Goal: Task Accomplishment & Management: Manage account settings

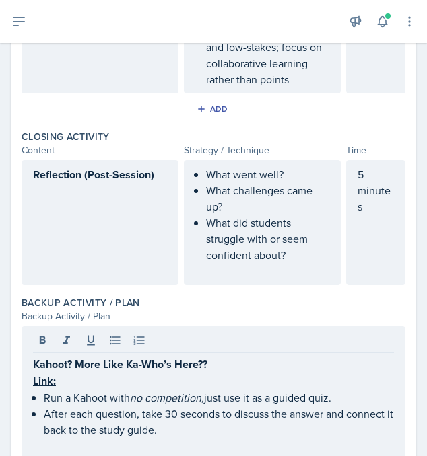
scroll to position [1235, 0]
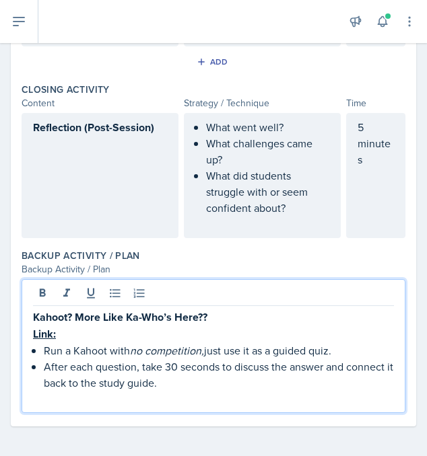
click at [170, 391] on p at bounding box center [213, 399] width 361 height 16
click at [169, 388] on p "After each question, take 30 seconds to discuss the answer and connect it back …" at bounding box center [219, 375] width 350 height 32
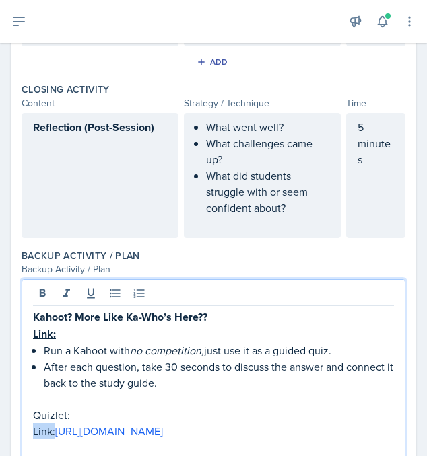
drag, startPoint x: 55, startPoint y: 428, endPoint x: 22, endPoint y: 427, distance: 33.0
click at [22, 428] on div "Kahoot? More Like Ka-Who’s Here?? Link: Run a Kahoot with no competition, just …" at bounding box center [214, 370] width 384 height 182
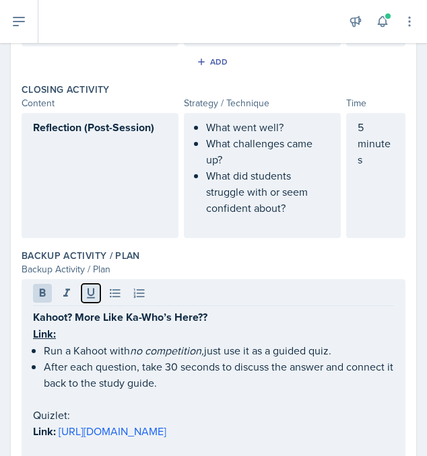
click at [84, 291] on icon at bounding box center [90, 293] width 13 height 13
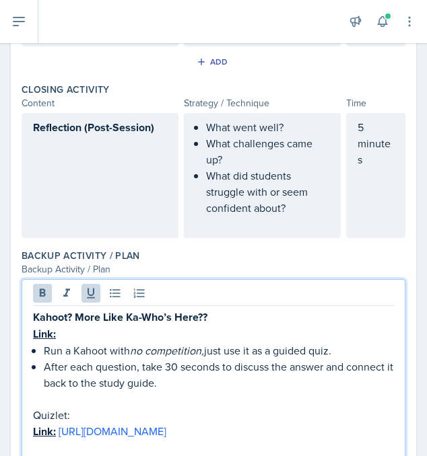
click at [91, 379] on p "After each question, take 30 seconds to discuss the answer and connect it back …" at bounding box center [219, 375] width 350 height 32
click at [57, 434] on p "Link: https://quizlet.com/827501922/hist-1305-exam-2-study-guide-flash-cards/?i…" at bounding box center [213, 431] width 361 height 17
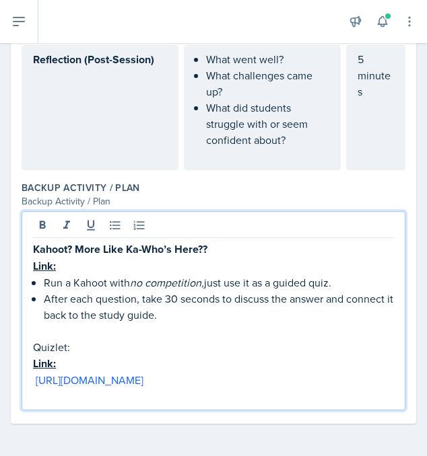
scroll to position [1316, 0]
click at [116, 219] on icon at bounding box center [114, 225] width 13 height 13
click at [77, 258] on p "Link:" at bounding box center [213, 266] width 361 height 17
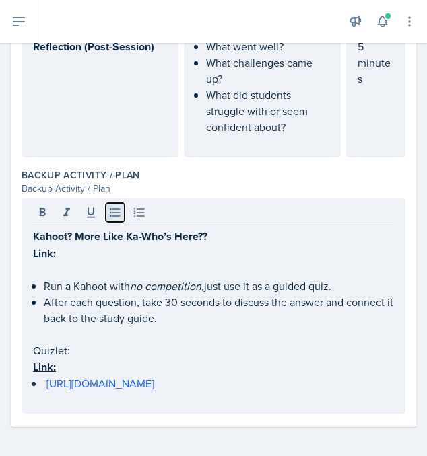
click at [116, 209] on icon at bounding box center [115, 213] width 10 height 9
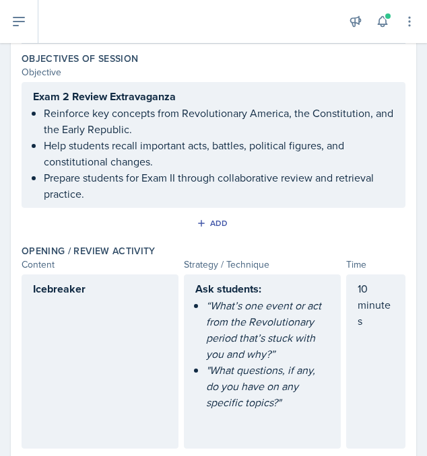
scroll to position [0, 0]
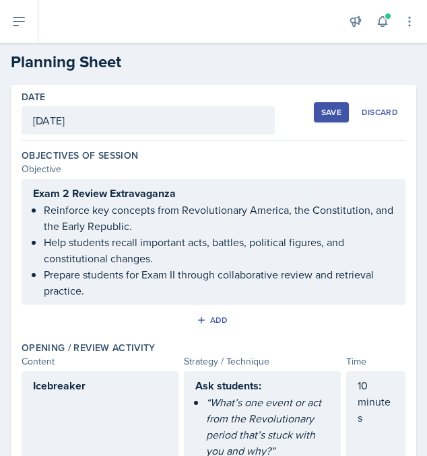
click at [328, 119] on button "Save" at bounding box center [331, 112] width 35 height 20
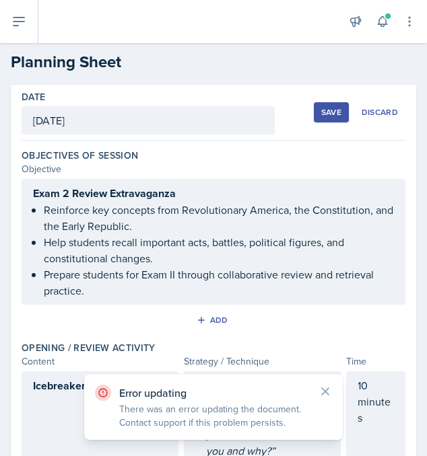
click at [329, 110] on div "Save" at bounding box center [331, 112] width 20 height 11
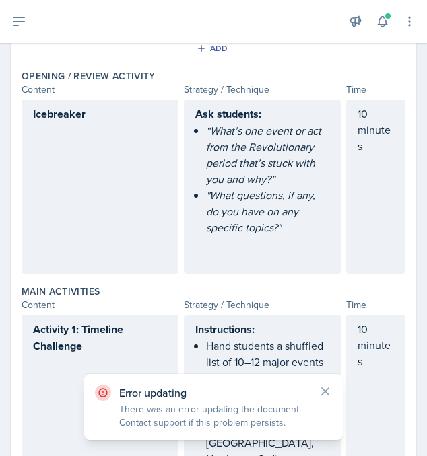
scroll to position [476, 0]
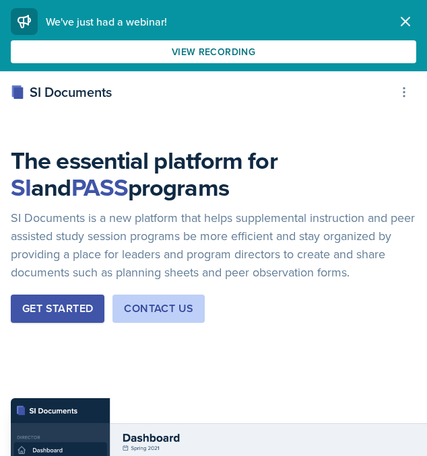
scroll to position [3980, 0]
click at [404, 21] on icon "button" at bounding box center [405, 21] width 8 height 8
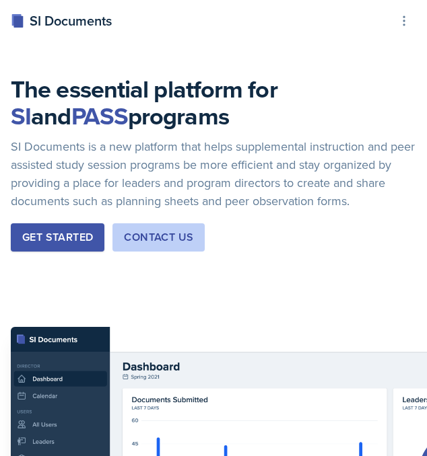
click at [73, 22] on div "SI Documents" at bounding box center [61, 21] width 101 height 20
click at [404, 7] on div "The essential platform for SI and PASS programs SI Documents is a new platform …" at bounding box center [213, 360] width 427 height 721
click at [404, 18] on icon at bounding box center [403, 20] width 13 height 13
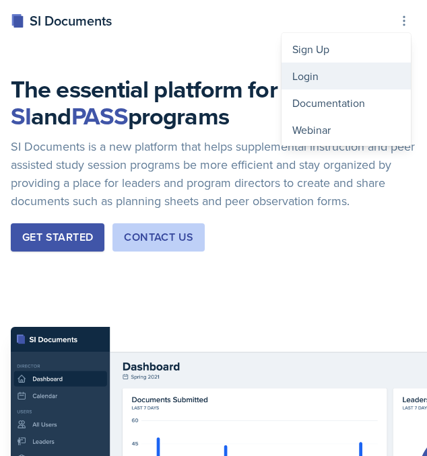
click at [299, 73] on div "Login" at bounding box center [345, 76] width 129 height 27
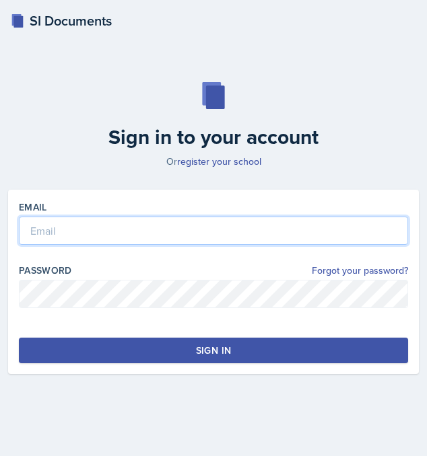
click at [105, 242] on input "email" at bounding box center [213, 231] width 389 height 28
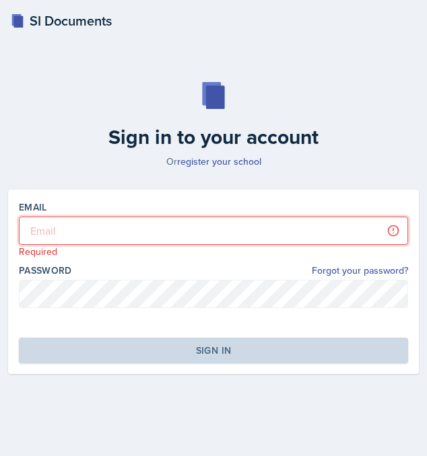
type input "[EMAIL_ADDRESS][DOMAIN_NAME]"
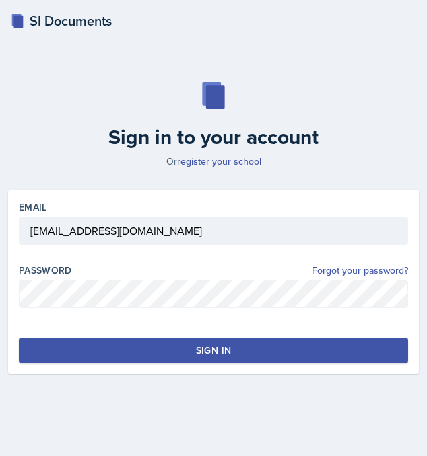
click at [201, 336] on div "Email [EMAIL_ADDRESS][DOMAIN_NAME] Password Forgot your password? Sign in" at bounding box center [213, 282] width 410 height 184
click at [203, 361] on button "Sign in" at bounding box center [213, 351] width 389 height 26
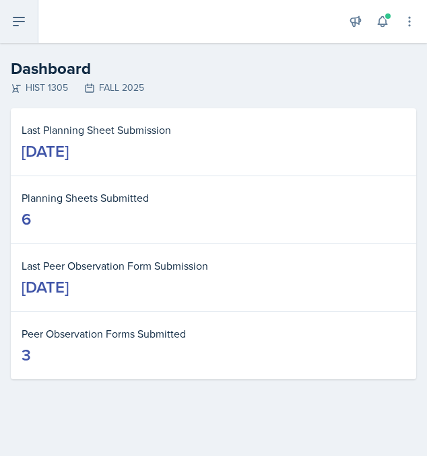
click at [26, 23] on icon at bounding box center [19, 21] width 16 height 16
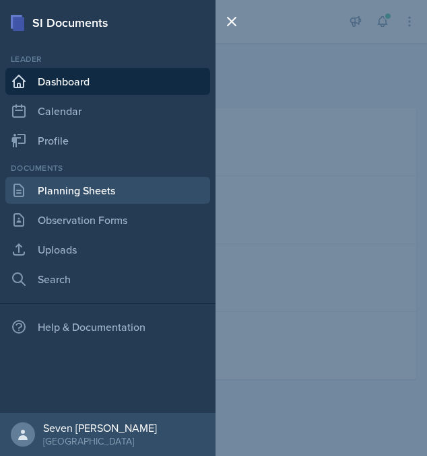
click at [87, 199] on link "Planning Sheets" at bounding box center [107, 190] width 205 height 27
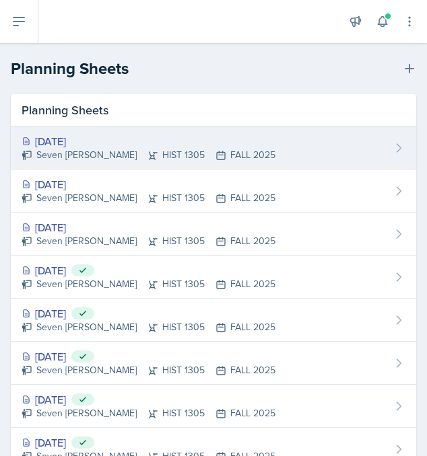
click at [96, 137] on div "[DATE]" at bounding box center [149, 141] width 254 height 16
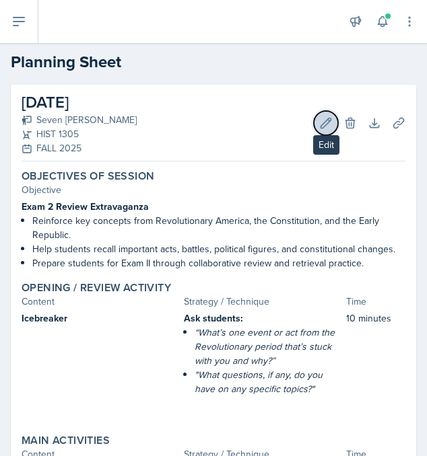
click at [333, 119] on button "Edit" at bounding box center [326, 123] width 24 height 24
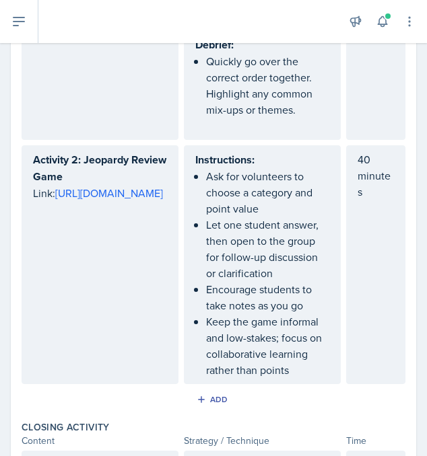
scroll to position [1211, 0]
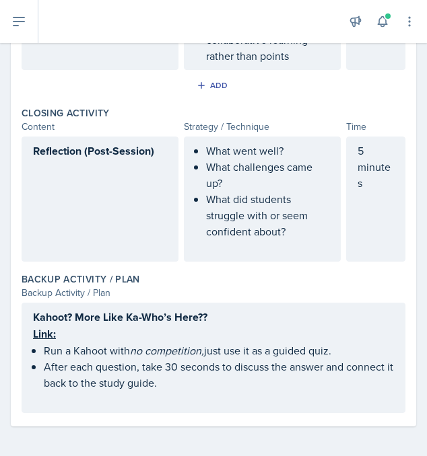
click at [77, 334] on p "Link:" at bounding box center [213, 334] width 361 height 17
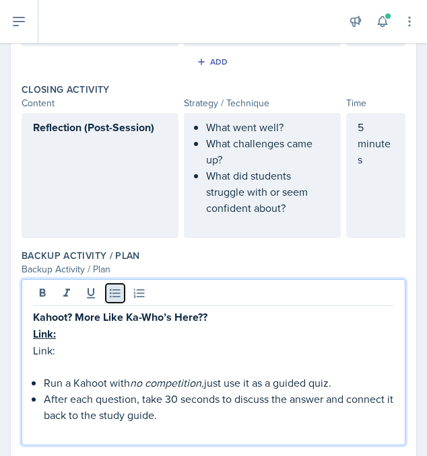
click at [120, 290] on icon at bounding box center [114, 293] width 13 height 13
drag, startPoint x: 65, startPoint y: 349, endPoint x: 0, endPoint y: 348, distance: 64.6
type textarea "Link:"
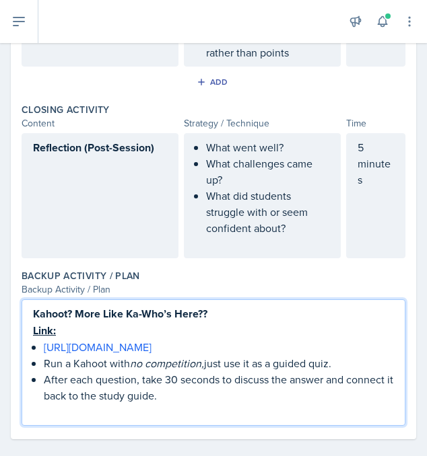
scroll to position [1244, 0]
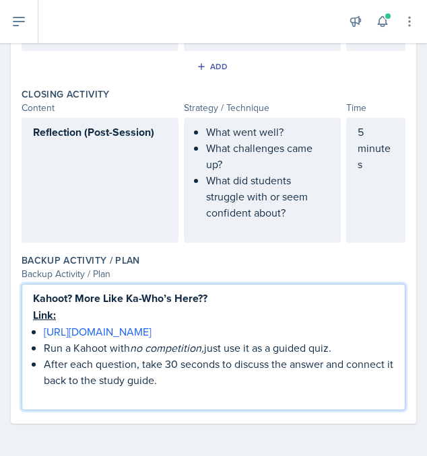
click at [183, 382] on p "After each question, take 30 seconds to discuss the answer and connect it back …" at bounding box center [219, 372] width 350 height 32
click at [170, 390] on p at bounding box center [213, 396] width 361 height 16
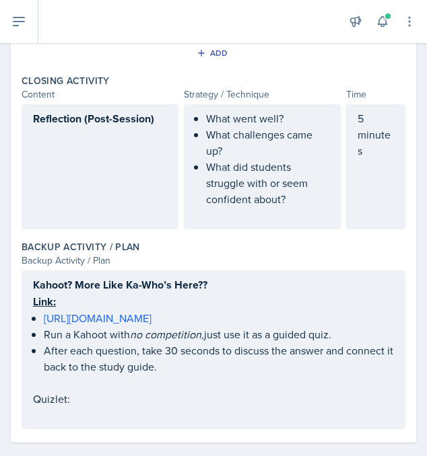
scroll to position [1267, 0]
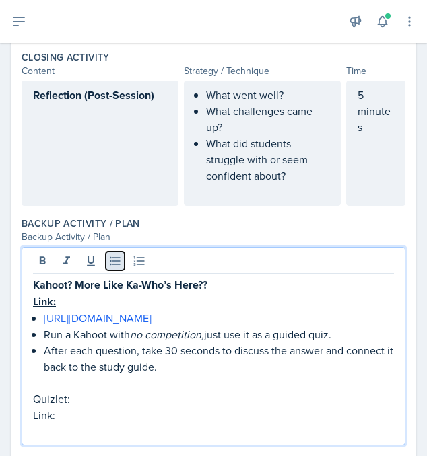
click at [112, 259] on icon at bounding box center [115, 261] width 10 height 9
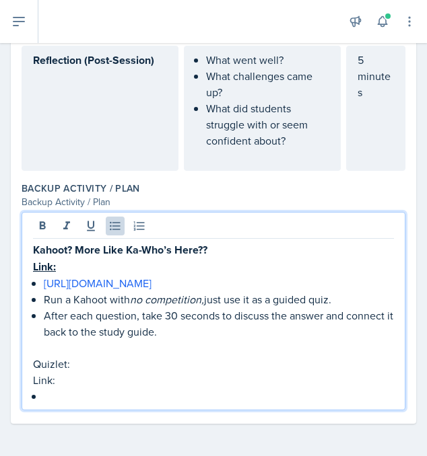
scroll to position [1316, 0]
drag, startPoint x: 58, startPoint y: 381, endPoint x: 22, endPoint y: 381, distance: 36.3
click at [23, 381] on div "Kahoot? More Like Ka-Who’s Here?? Link: [URL][DOMAIN_NAME] Run a Kahoot with no…" at bounding box center [214, 311] width 384 height 199
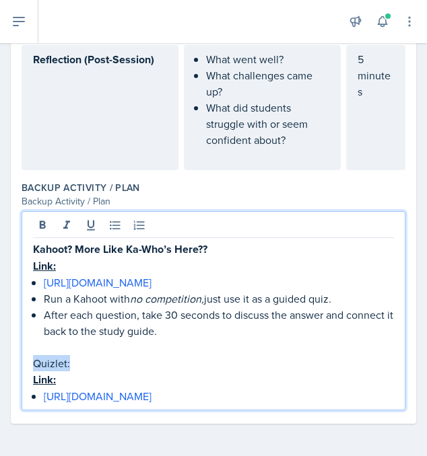
drag, startPoint x: 79, startPoint y: 363, endPoint x: -8, endPoint y: 365, distance: 87.5
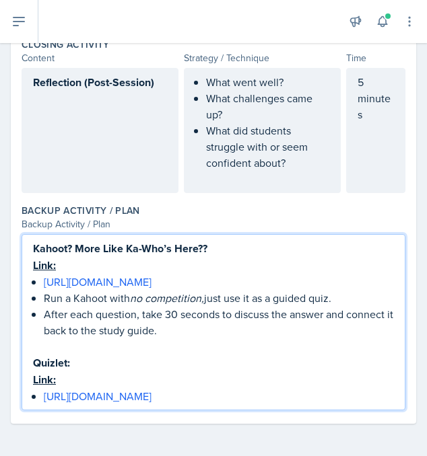
click at [202, 350] on p at bounding box center [213, 346] width 361 height 16
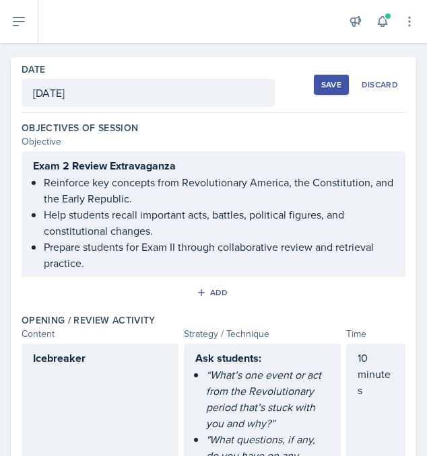
scroll to position [0, 0]
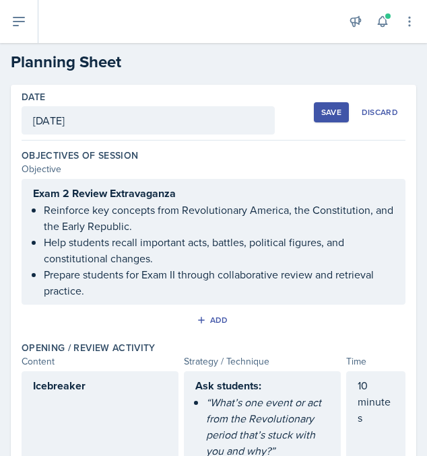
click at [319, 116] on button "Save" at bounding box center [331, 112] width 35 height 20
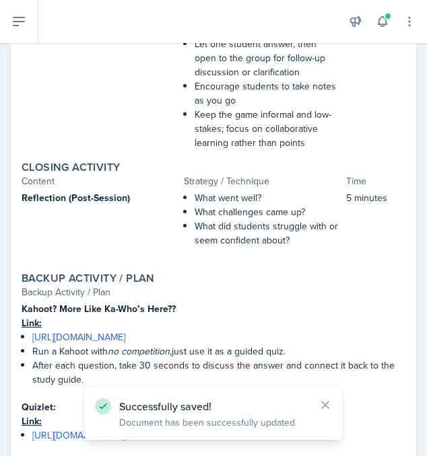
scroll to position [851, 0]
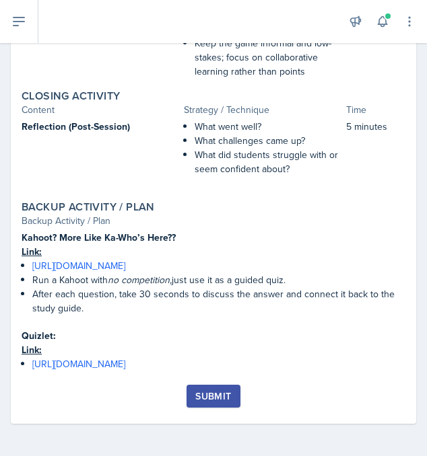
click at [235, 392] on button "Submit" at bounding box center [212, 396] width 53 height 23
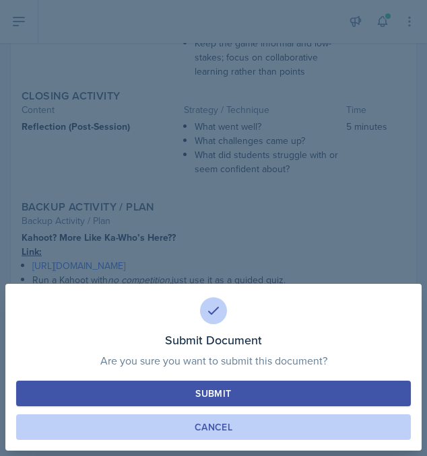
click at [242, 427] on button "Cancel" at bounding box center [213, 428] width 394 height 26
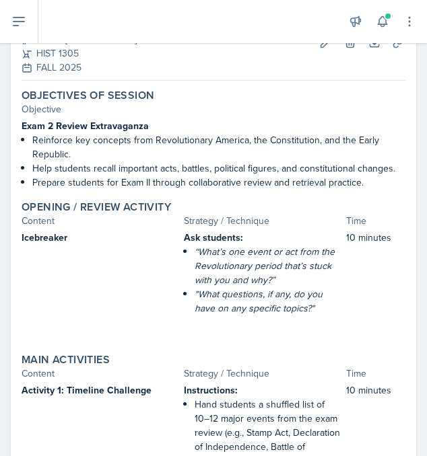
scroll to position [0, 0]
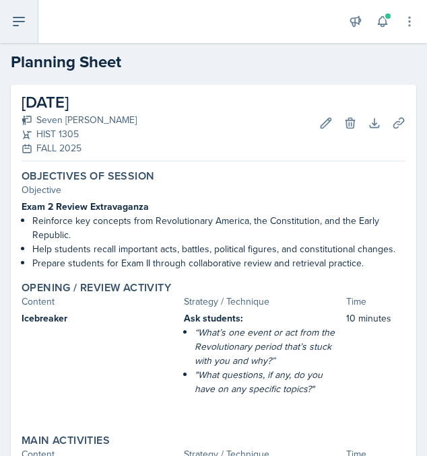
click at [17, 32] on button at bounding box center [19, 21] width 38 height 43
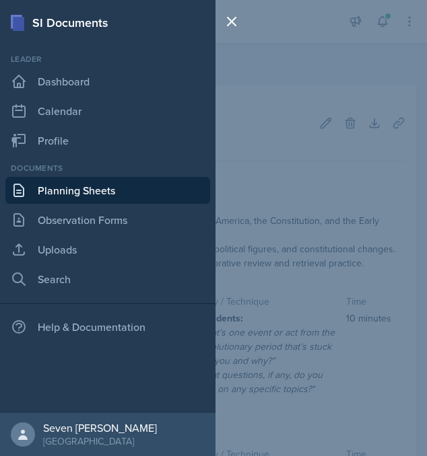
click at [273, 154] on div "SI Documents Leader Dashboard Calendar Profile Documents Planning Sheets Observ…" at bounding box center [213, 228] width 427 height 456
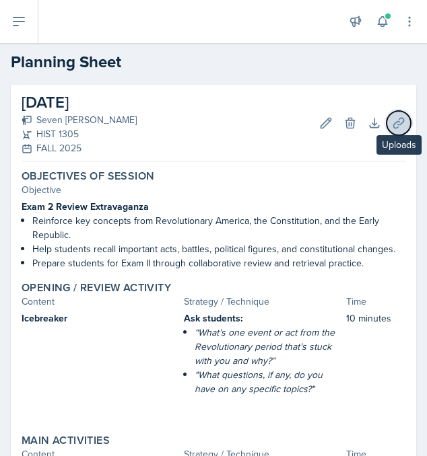
click at [400, 121] on icon at bounding box center [398, 123] width 10 height 10
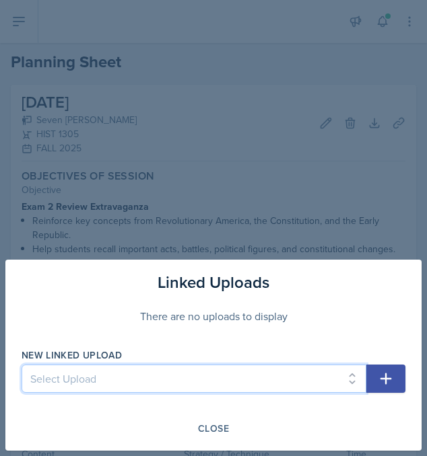
click at [299, 372] on select "Select Upload S.P #4 - Lecture 4: The Imperial Crisis S.P #4 - Lecture 4: The I…" at bounding box center [194, 379] width 345 height 28
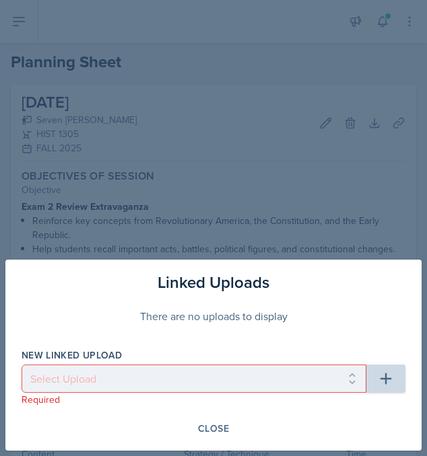
click at [275, 216] on div at bounding box center [213, 228] width 427 height 456
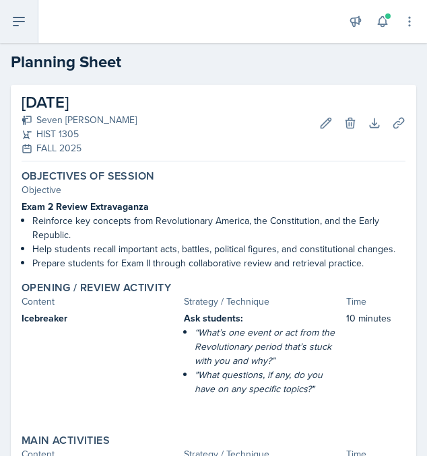
click at [19, 13] on button at bounding box center [19, 21] width 38 height 43
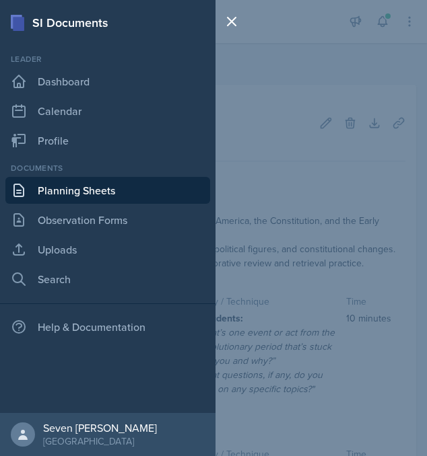
click at [83, 190] on link "Planning Sheets" at bounding box center [107, 190] width 205 height 27
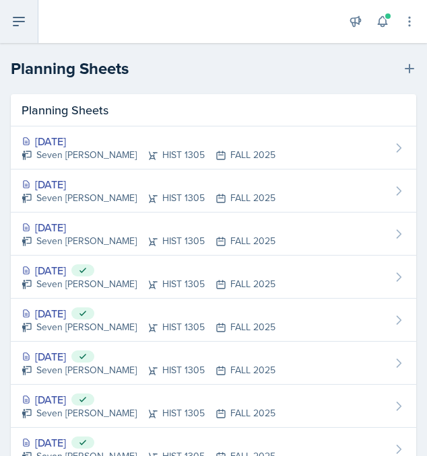
click at [12, 32] on button at bounding box center [19, 21] width 38 height 43
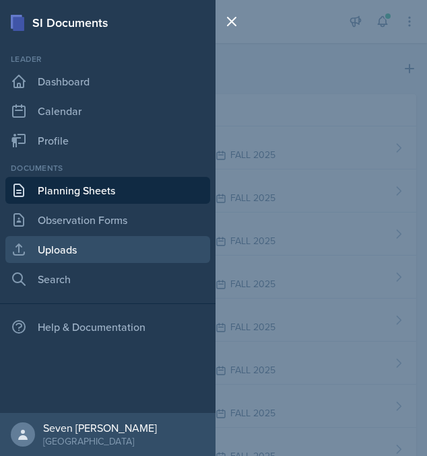
click at [56, 241] on link "Uploads" at bounding box center [107, 249] width 205 height 27
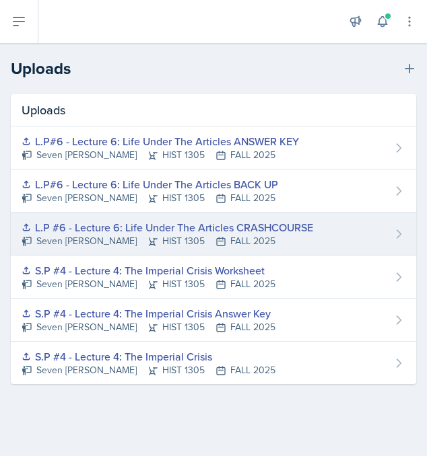
click at [398, 233] on icon at bounding box center [398, 233] width 13 height 13
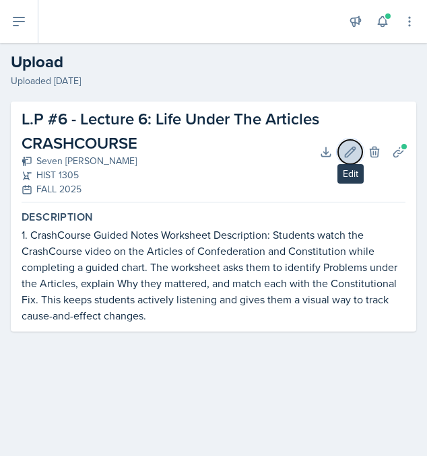
click at [348, 149] on icon at bounding box center [349, 151] width 13 height 13
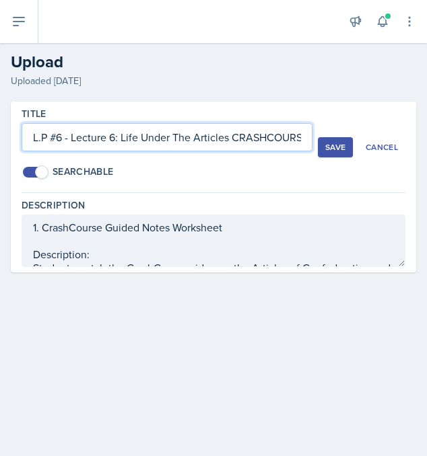
click at [50, 139] on input "L.P #6 - Lecture 6: Life Under The Articles CRASHCOURSE" at bounding box center [167, 137] width 291 height 28
type input "L.P#6 - Lecture 6: Life Under The Articles CRASHCOURSE"
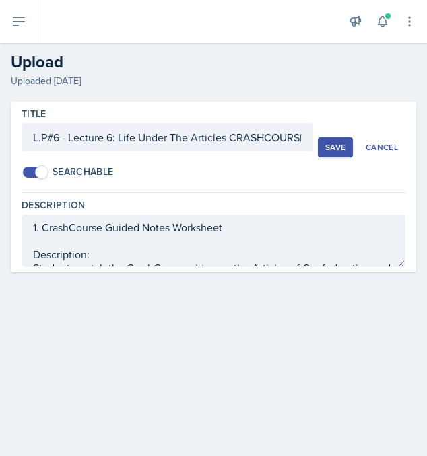
click at [338, 145] on div "Save" at bounding box center [335, 147] width 20 height 11
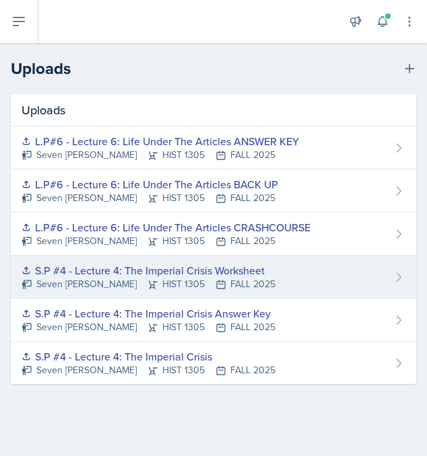
click at [398, 271] on icon at bounding box center [398, 277] width 13 height 13
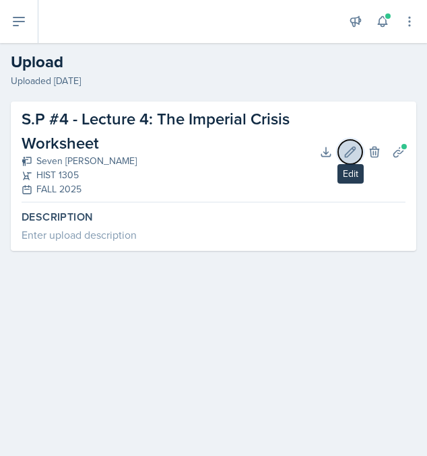
click at [345, 153] on icon at bounding box center [349, 151] width 13 height 13
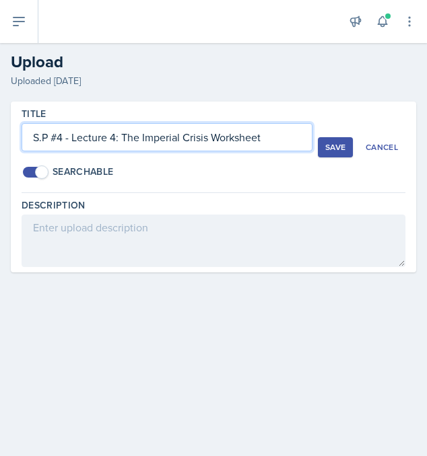
click at [51, 133] on input "S.P #4 - Lecture 4: The Imperial Crisis Worksheet" at bounding box center [167, 137] width 291 height 28
type input "S.P#4 - Lecture 4: The Imperial Crisis Worksheet"
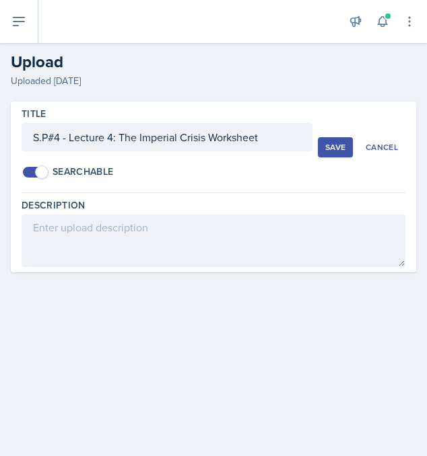
click at [337, 146] on div "Save" at bounding box center [335, 147] width 20 height 11
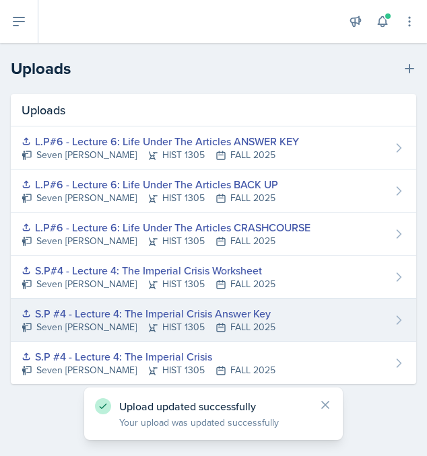
click at [388, 314] on div "S.P #4 - Lecture 4: The Imperial Crisis Answer Key Seven Del Lincoln HIST 1305 …" at bounding box center [213, 320] width 405 height 43
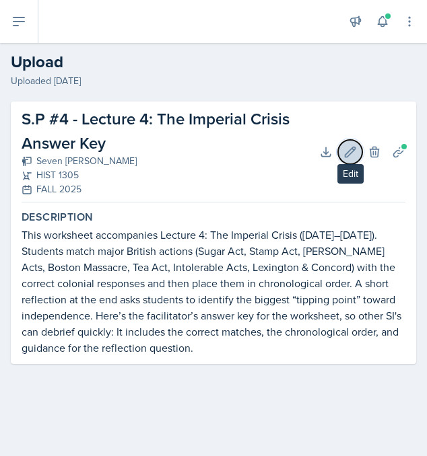
click at [353, 149] on icon at bounding box center [350, 152] width 10 height 10
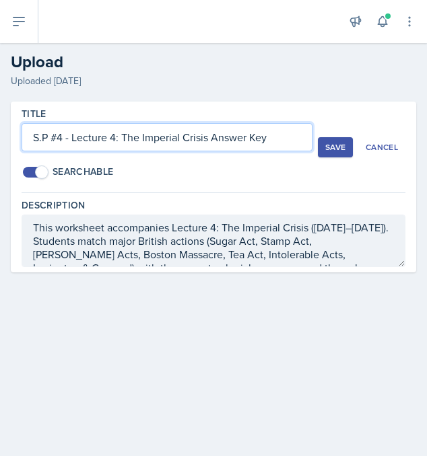
click at [52, 138] on input "S.P #4 - Lecture 4: The Imperial Crisis Answer Key" at bounding box center [167, 137] width 291 height 28
type input "S.P#4 - Lecture 4: The Imperial Crisis Answer Key"
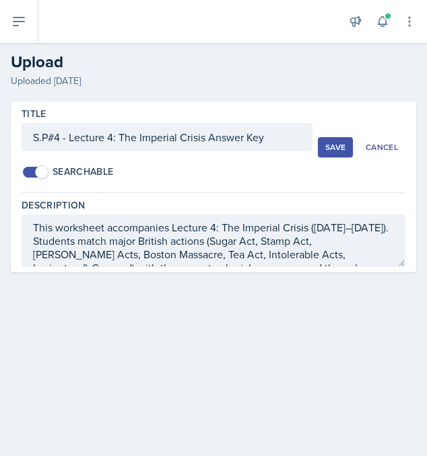
click at [339, 138] on button "Save" at bounding box center [335, 147] width 35 height 20
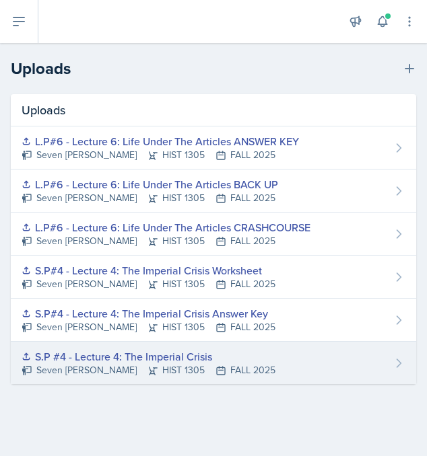
click at [390, 358] on div "S.P #4 - Lecture 4: The Imperial Crisis Seven Del Lincoln HIST 1305 FALL 2025" at bounding box center [213, 363] width 405 height 42
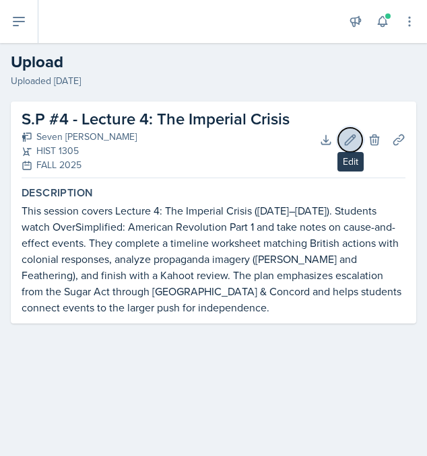
click at [345, 131] on button "Edit" at bounding box center [350, 140] width 24 height 24
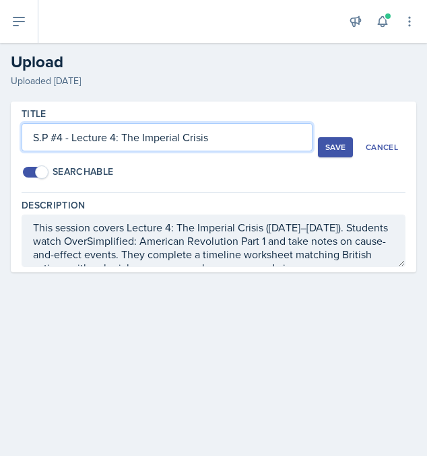
click at [52, 139] on input "S.P #4 - Lecture 4: The Imperial Crisis" at bounding box center [167, 137] width 291 height 28
type input "S.P#4 - Lecture 4: The Imperial Crisis"
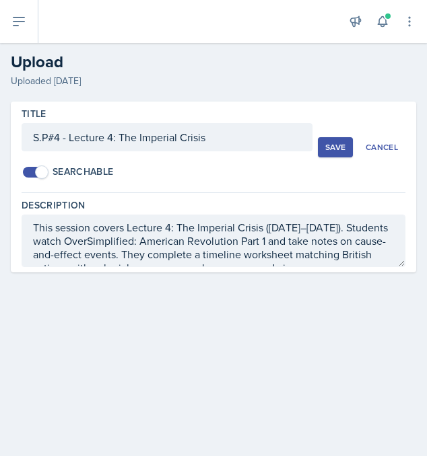
click at [341, 140] on button "Save" at bounding box center [335, 147] width 35 height 20
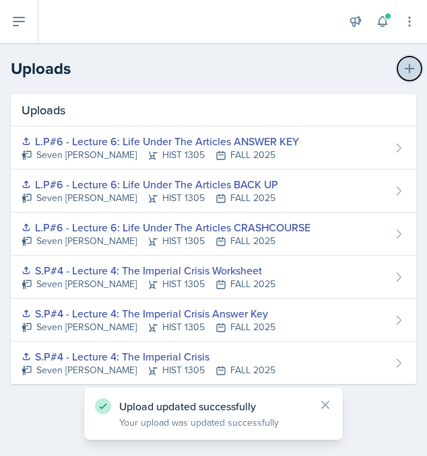
click at [409, 69] on icon at bounding box center [408, 68] width 9 height 9
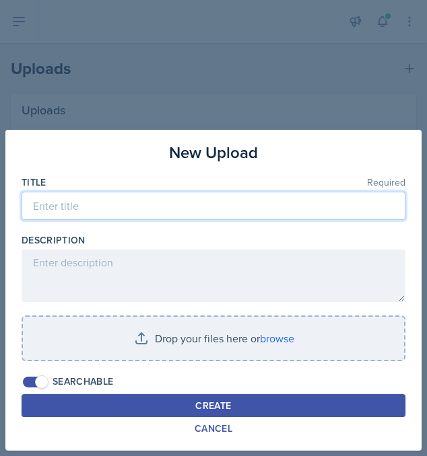
click at [163, 211] on input at bounding box center [214, 206] width 384 height 28
type input "E"
type input "HISTORY 1305 - Exam 2 Extravaganza Review"
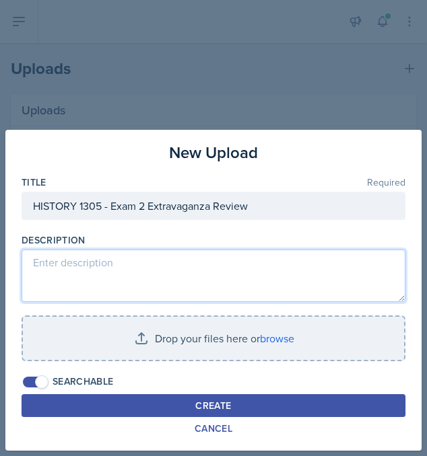
click at [103, 270] on textarea at bounding box center [214, 276] width 384 height 52
paste textarea "This is a review for Exam 2 in HIST 1305: U.S. History to 1877. It covers major…"
type textarea "This is a review for Exam 2 in HIST 1305: U.S. History to 1877. It covers major…"
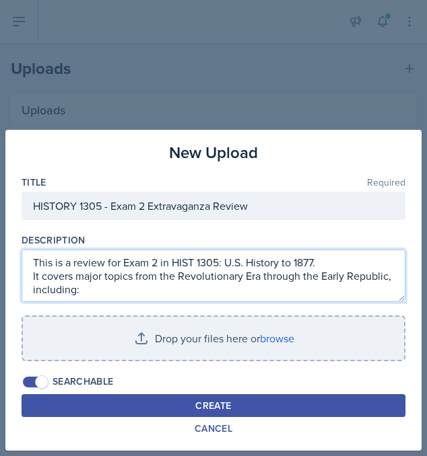
scroll to position [251, 0]
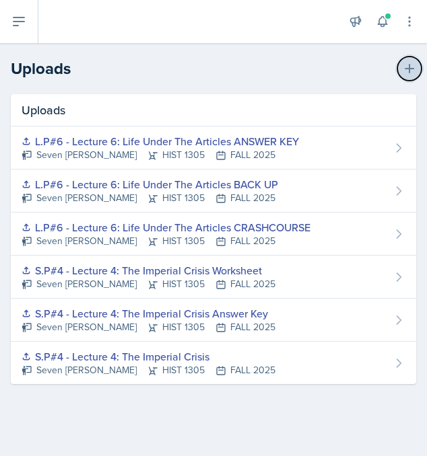
click at [408, 69] on icon at bounding box center [408, 68] width 9 height 9
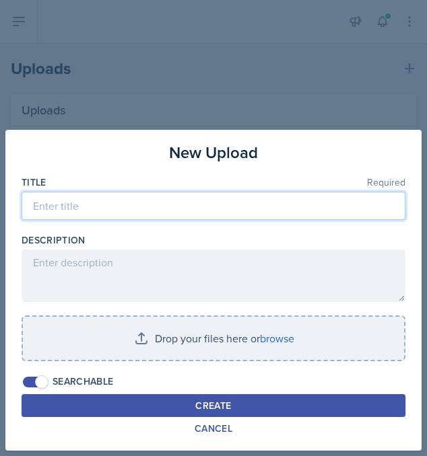
click at [138, 199] on input at bounding box center [214, 206] width 384 height 28
type input "Exam 2 Extravaganza Review"
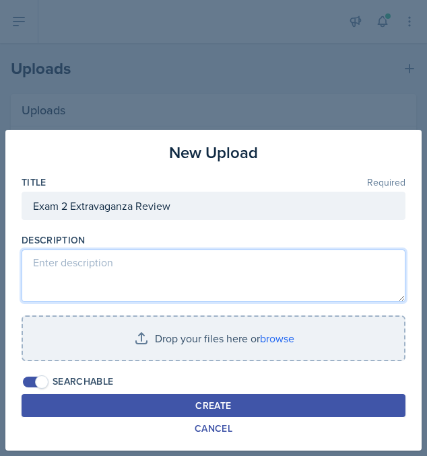
click at [80, 256] on textarea at bounding box center [214, 276] width 384 height 52
paste textarea "This is a review for Exam 2 in HIST 1305: U.S. History to 1877. It covers major…"
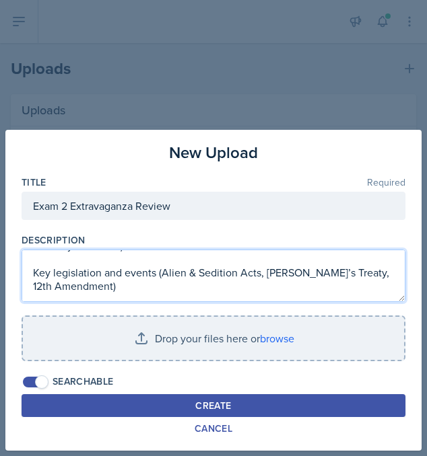
scroll to position [256, 0]
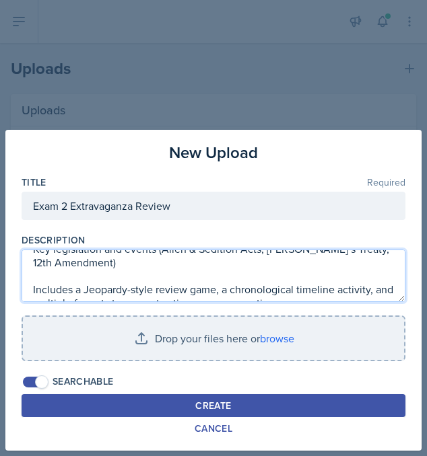
type textarea "This is a review for Exam 2 in HIST 1305: U.S. History to 1877. It covers major…"
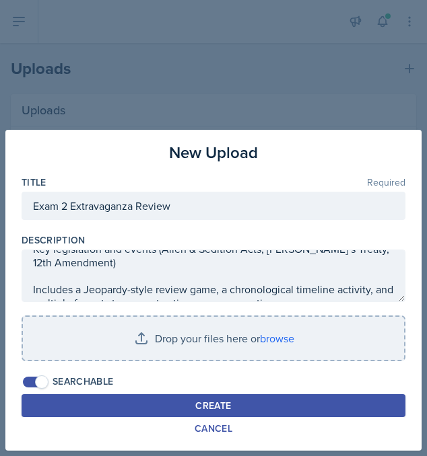
click at [149, 406] on button "Create" at bounding box center [214, 405] width 384 height 23
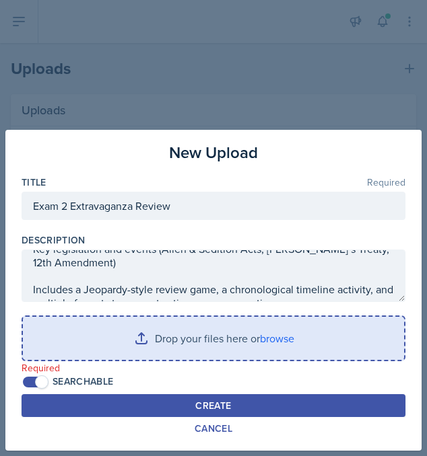
click at [172, 341] on input "file" at bounding box center [213, 338] width 381 height 43
click at [281, 340] on input "file" at bounding box center [213, 338] width 381 height 43
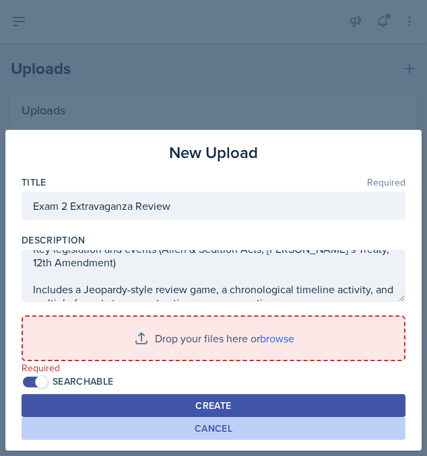
click at [269, 427] on button "Cancel" at bounding box center [214, 428] width 384 height 23
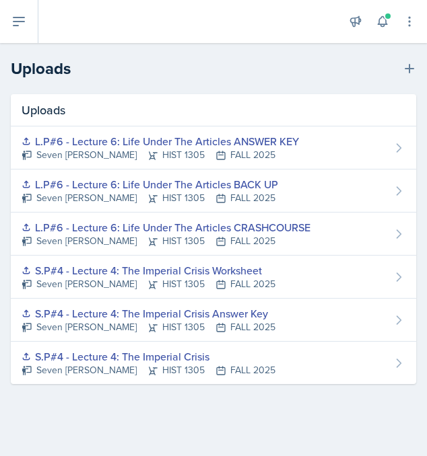
scroll to position [0, 0]
click at [24, 8] on button at bounding box center [19, 21] width 38 height 43
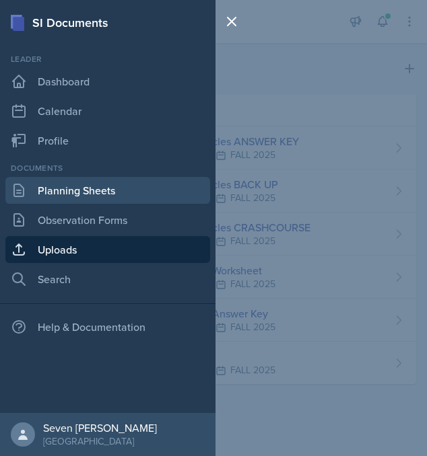
click at [69, 188] on link "Planning Sheets" at bounding box center [107, 190] width 205 height 27
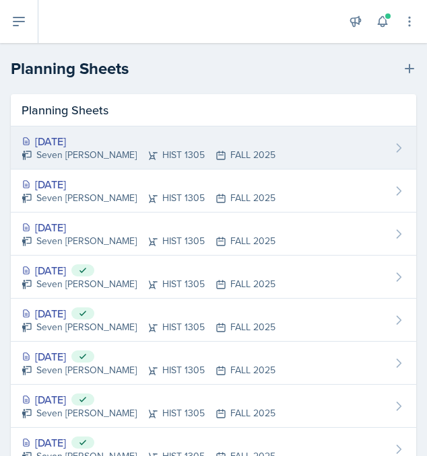
click at [361, 147] on div "[DATE] Seven Del Lincoln HIST 1305 FALL 2025" at bounding box center [213, 148] width 405 height 43
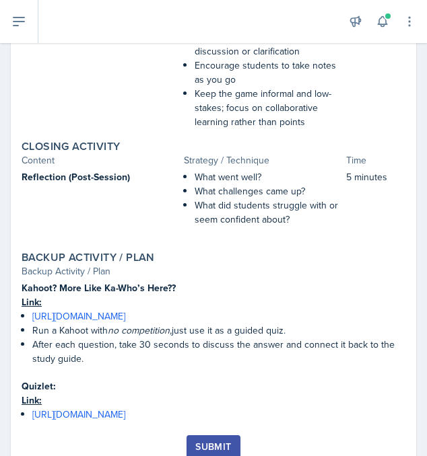
scroll to position [851, 0]
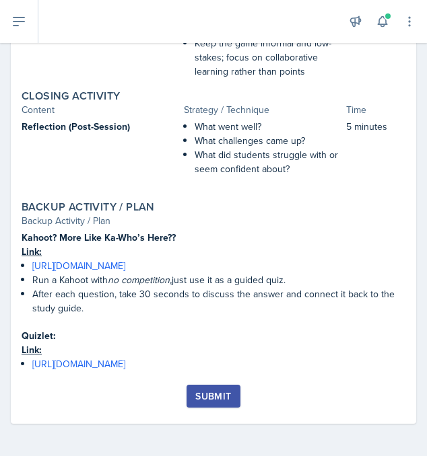
click at [229, 396] on div "Submit" at bounding box center [213, 396] width 36 height 11
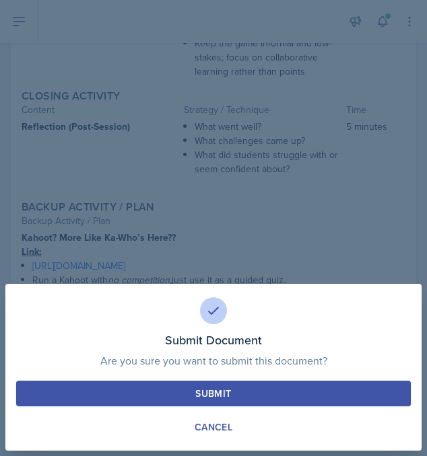
click at [229, 396] on div "Submit" at bounding box center [213, 393] width 36 height 13
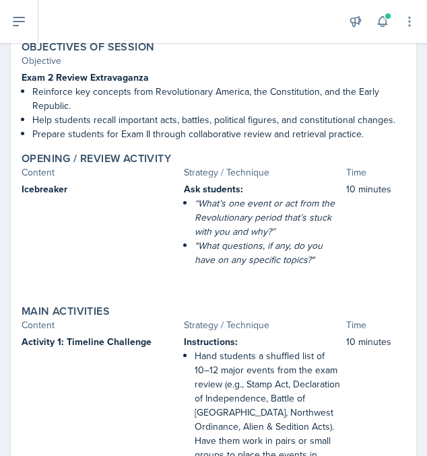
scroll to position [0, 0]
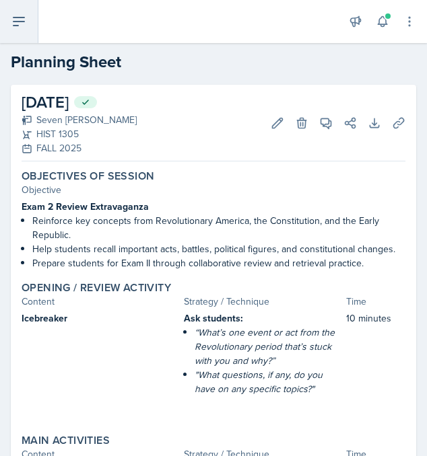
click at [20, 16] on icon at bounding box center [19, 21] width 16 height 16
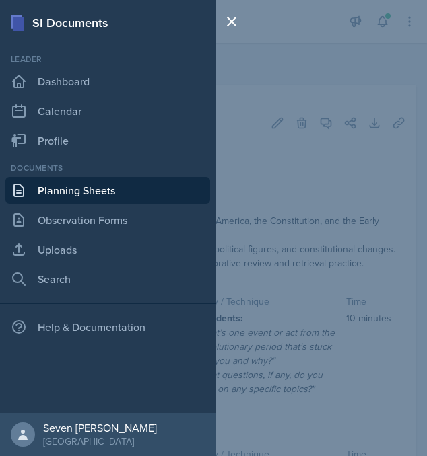
click at [268, 226] on div "SI Documents Leader Dashboard Calendar Profile Documents Planning Sheets Observ…" at bounding box center [213, 228] width 427 height 456
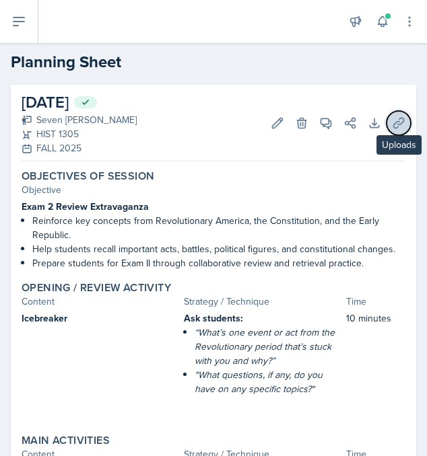
click at [402, 122] on icon at bounding box center [398, 122] width 13 height 13
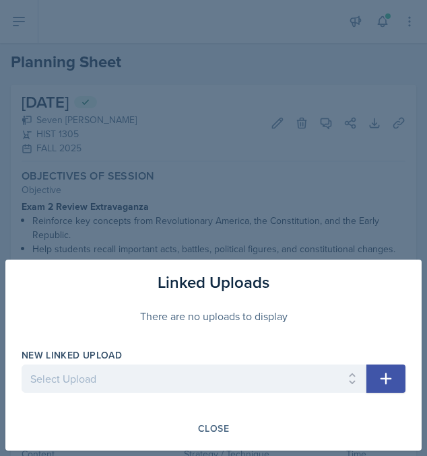
click at [354, 230] on div at bounding box center [213, 228] width 427 height 456
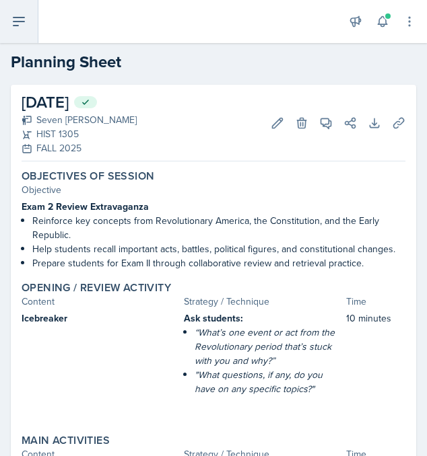
click at [22, 14] on icon at bounding box center [19, 21] width 16 height 16
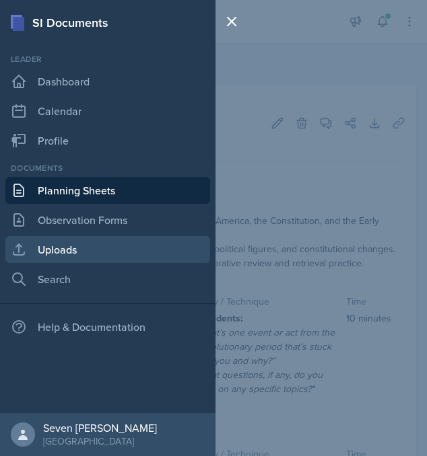
click at [78, 240] on link "Uploads" at bounding box center [107, 249] width 205 height 27
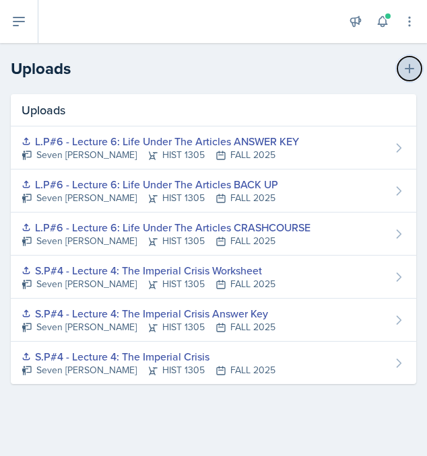
click at [399, 76] on button at bounding box center [409, 69] width 24 height 24
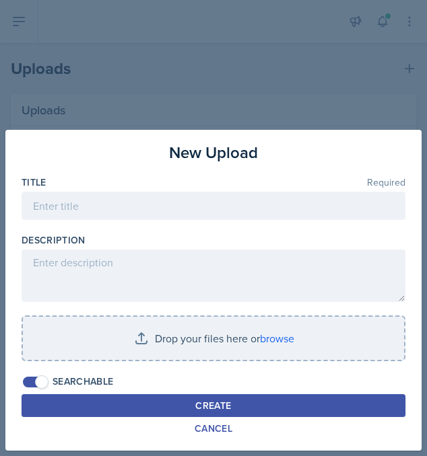
click at [321, 30] on div at bounding box center [213, 228] width 427 height 456
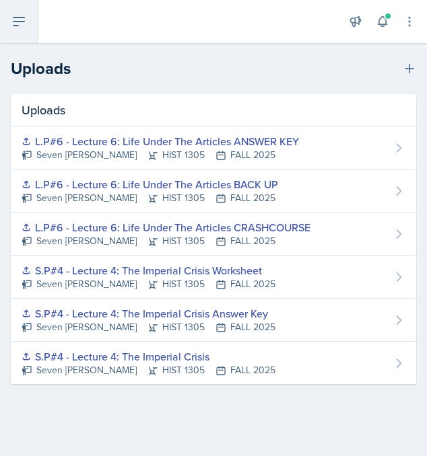
click at [30, 19] on button at bounding box center [19, 21] width 38 height 43
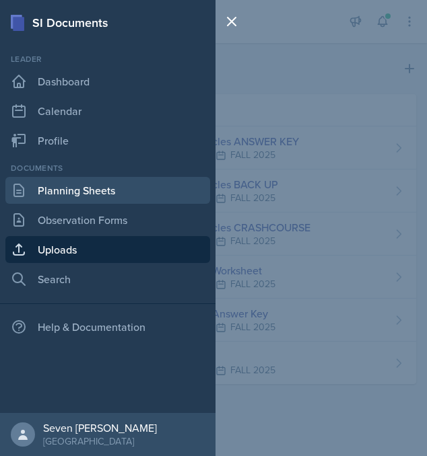
click at [90, 184] on link "Planning Sheets" at bounding box center [107, 190] width 205 height 27
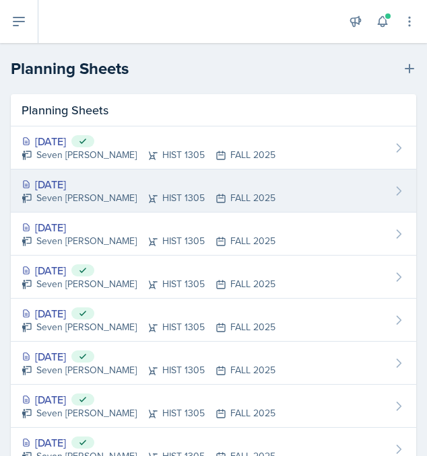
click at [385, 184] on div "[DATE] Seven Del Lincoln HIST 1305 FALL 2025" at bounding box center [213, 191] width 405 height 43
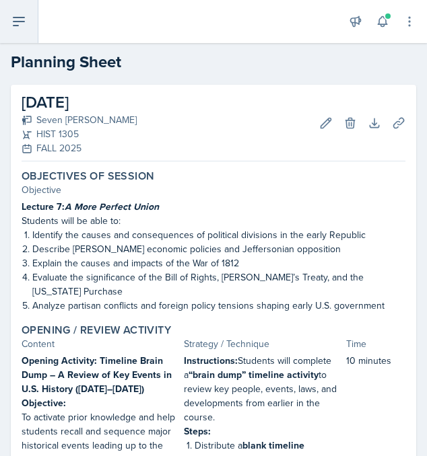
click at [22, 15] on icon at bounding box center [19, 21] width 16 height 16
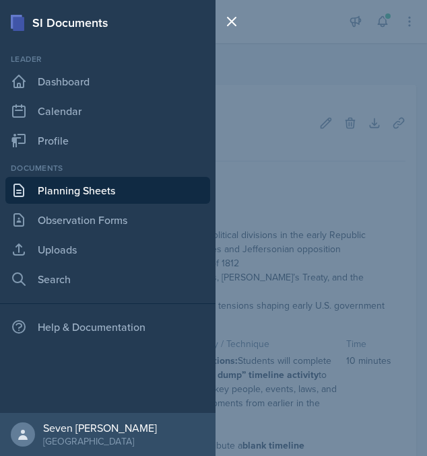
click at [75, 197] on link "Planning Sheets" at bounding box center [107, 190] width 205 height 27
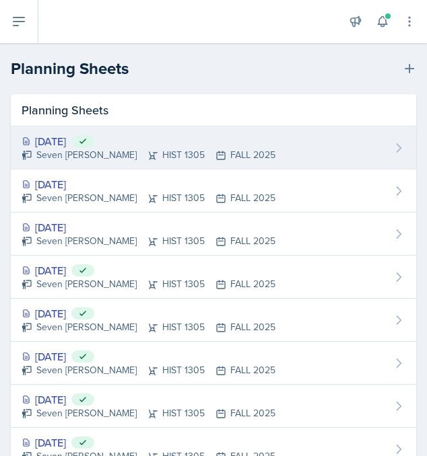
click at [369, 149] on div "[DATE] Submitted Seven [PERSON_NAME] HIST 1305 FALL 2025" at bounding box center [213, 148] width 405 height 43
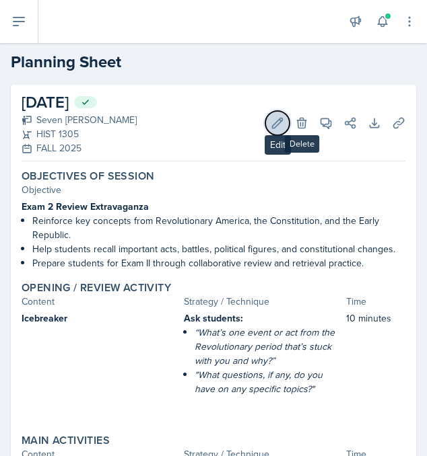
click at [287, 120] on button "Edit" at bounding box center [277, 123] width 24 height 24
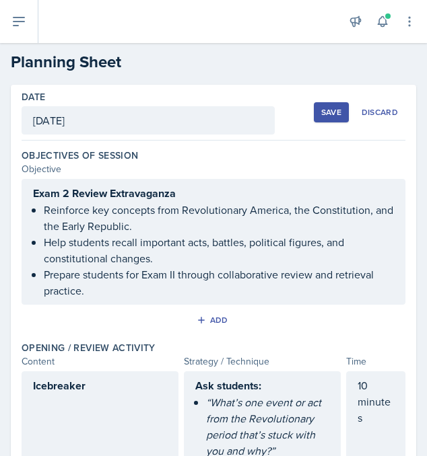
click at [81, 120] on div "[DATE]" at bounding box center [148, 120] width 253 height 28
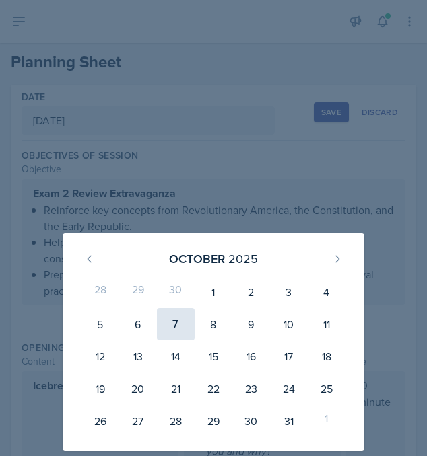
click at [182, 327] on div "7" at bounding box center [176, 324] width 38 height 32
type input "[DATE]"
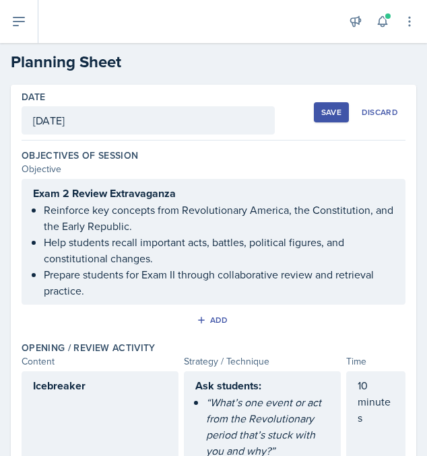
click at [322, 110] on div "Save" at bounding box center [331, 112] width 20 height 11
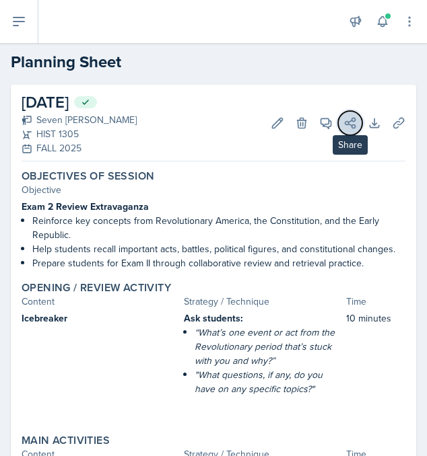
click at [343, 126] on icon at bounding box center [349, 122] width 13 height 13
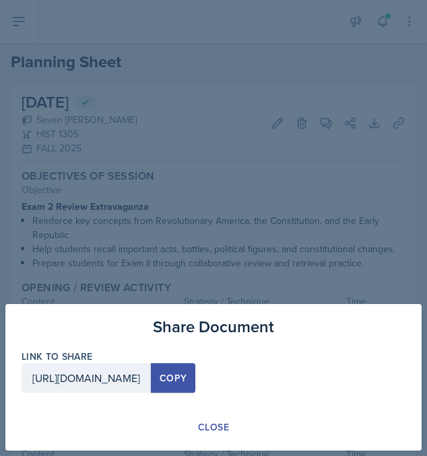
click at [195, 376] on button "Copy" at bounding box center [173, 378] width 44 height 30
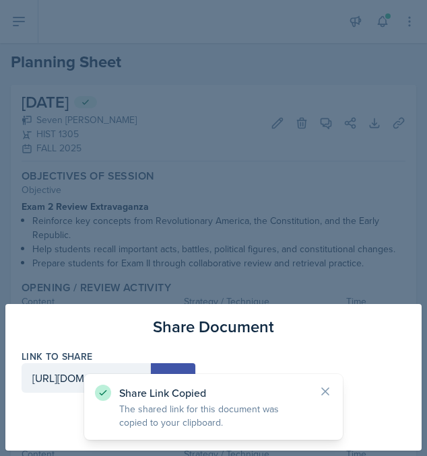
click at [231, 310] on div "Share Document Link to share [URL][DOMAIN_NAME] Copy Close" at bounding box center [213, 377] width 416 height 147
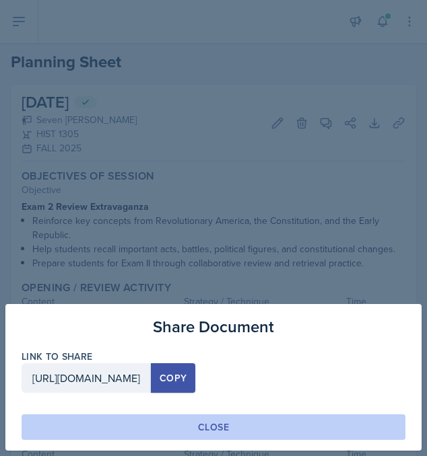
click at [201, 421] on div "Close" at bounding box center [213, 427] width 31 height 13
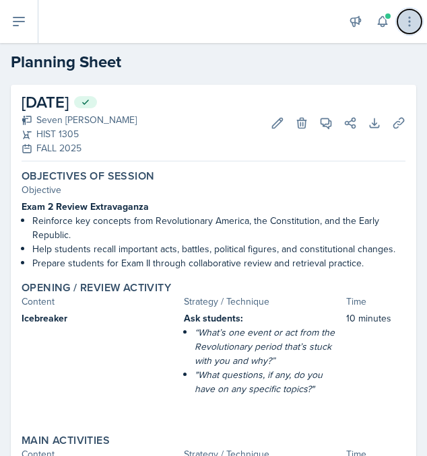
click at [408, 17] on icon at bounding box center [408, 21] width 1 height 9
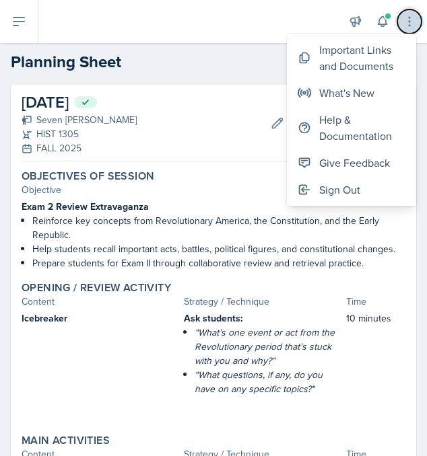
click at [402, 17] on icon at bounding box center [408, 21] width 13 height 13
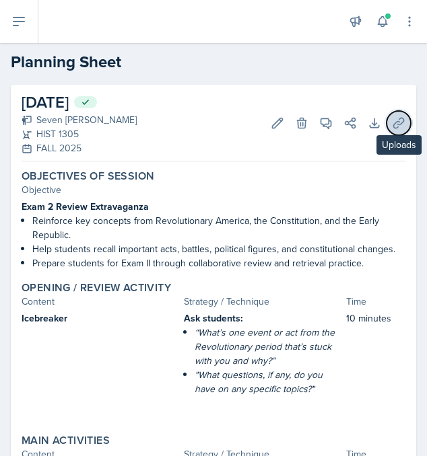
click at [398, 122] on icon at bounding box center [398, 122] width 13 height 13
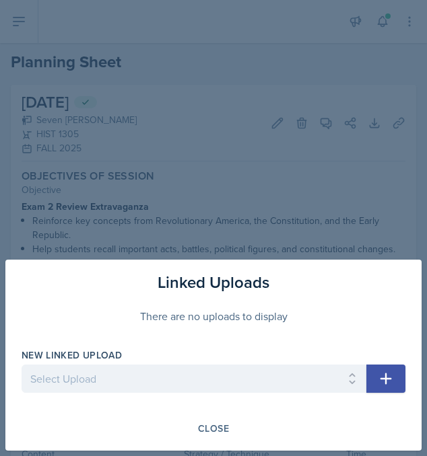
click at [388, 378] on icon "button" at bounding box center [386, 379] width 16 height 16
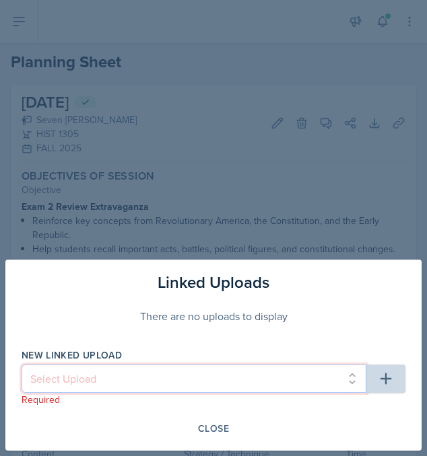
click at [341, 373] on select "Select Upload S.P#4 - Lecture 4: The Imperial Crisis L.P#6 - Lecture 6: Life Un…" at bounding box center [194, 379] width 345 height 28
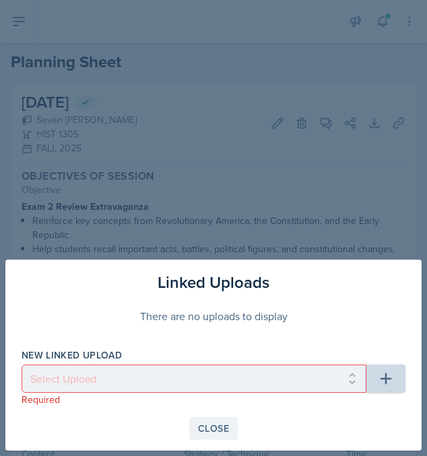
click at [209, 430] on div "Close" at bounding box center [213, 428] width 31 height 11
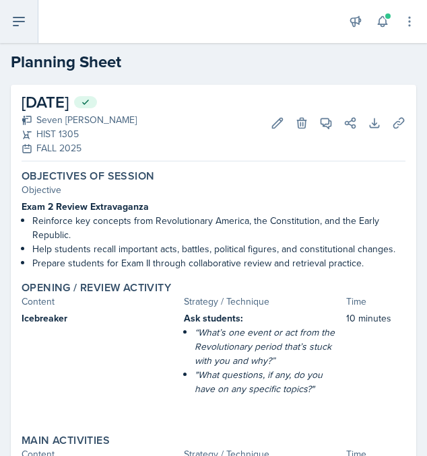
click at [25, 17] on icon at bounding box center [19, 21] width 16 height 16
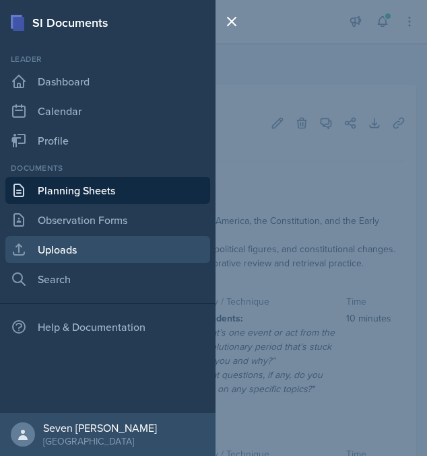
click at [74, 242] on link "Uploads" at bounding box center [107, 249] width 205 height 27
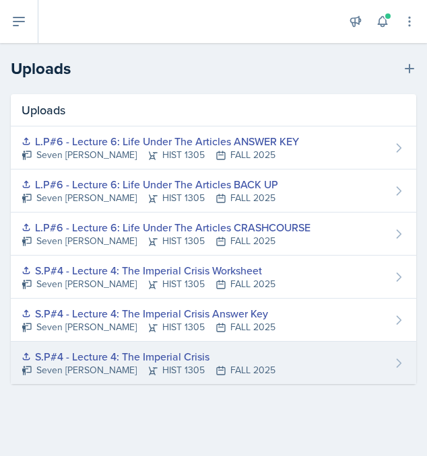
click at [306, 363] on div "S.P#4 - Lecture 4: The Imperial Crisis Seven Del Lincoln HIST 1305 FALL 2025" at bounding box center [213, 363] width 405 height 42
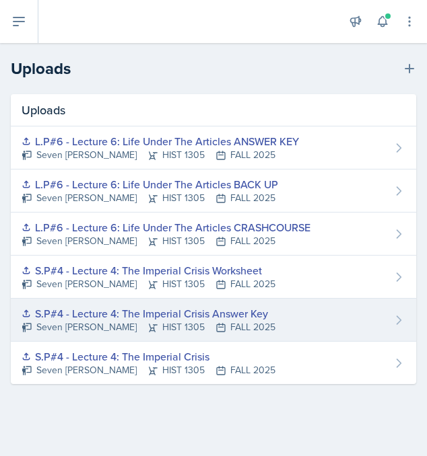
click at [147, 314] on div "S.P#4 - Lecture 4: The Imperial Crisis Answer Key" at bounding box center [149, 314] width 254 height 16
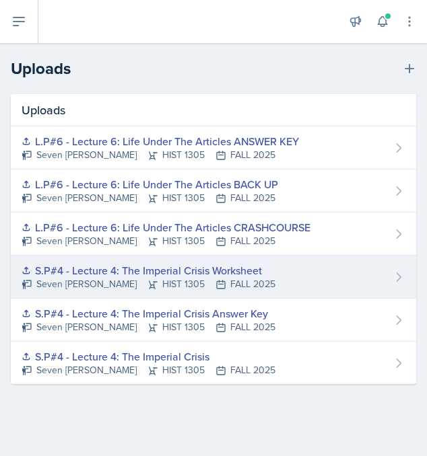
click at [314, 276] on div "S.P#4 - Lecture 4: The Imperial Crisis Worksheet Seven Del Lincoln HIST 1305 FA…" at bounding box center [213, 277] width 405 height 43
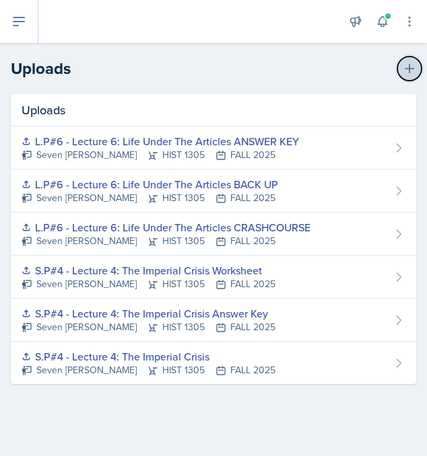
click at [417, 73] on button at bounding box center [409, 69] width 24 height 24
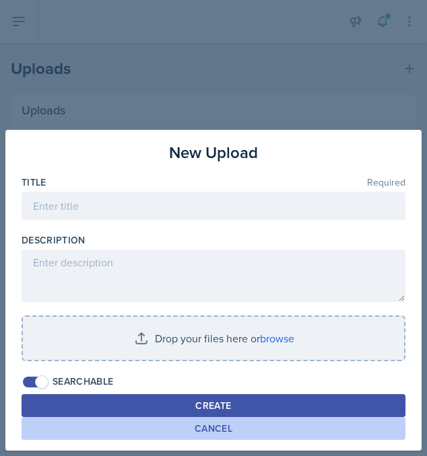
click at [283, 427] on button "Cancel" at bounding box center [214, 428] width 384 height 23
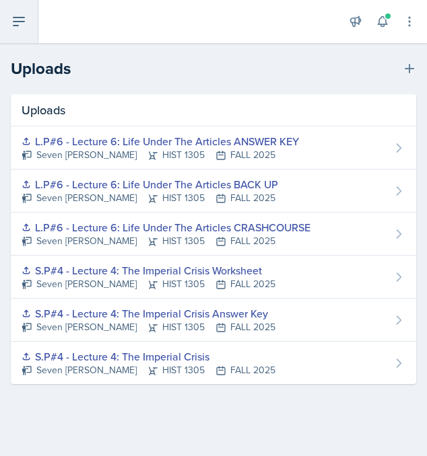
click at [17, 22] on icon at bounding box center [19, 21] width 16 height 16
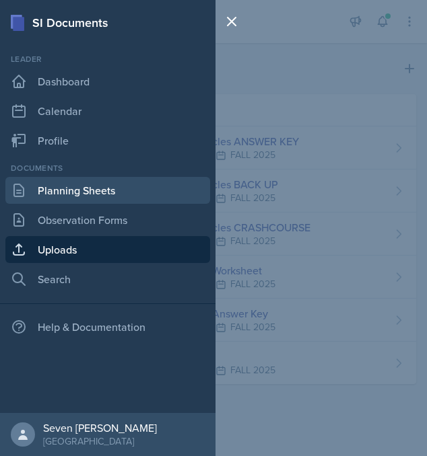
click at [139, 184] on link "Planning Sheets" at bounding box center [107, 190] width 205 height 27
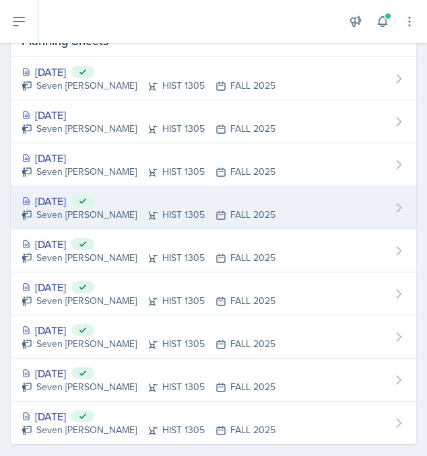
scroll to position [74, 0]
